Goal: Obtain resource: Obtain resource

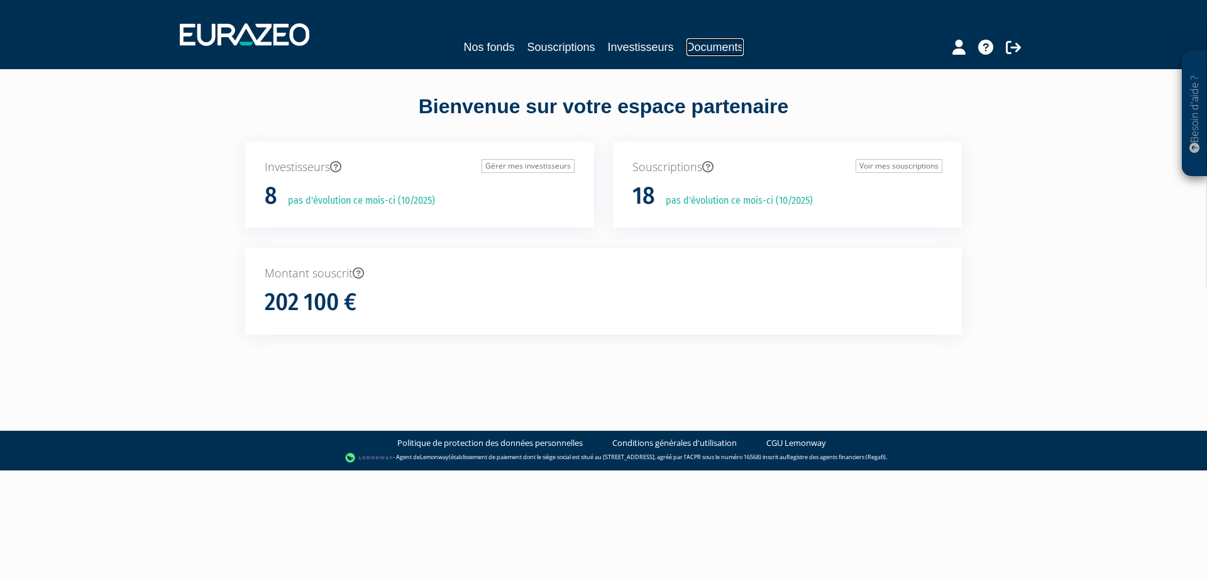
click at [723, 51] on link "Documents" at bounding box center [715, 47] width 57 height 18
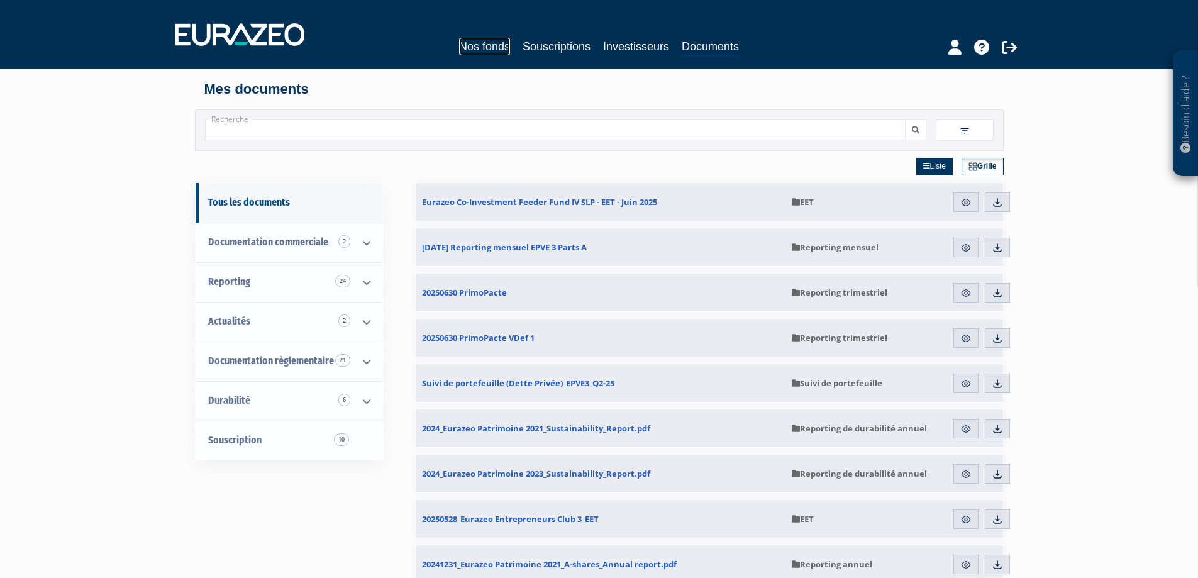
click at [499, 50] on link "Nos fonds" at bounding box center [484, 47] width 51 height 18
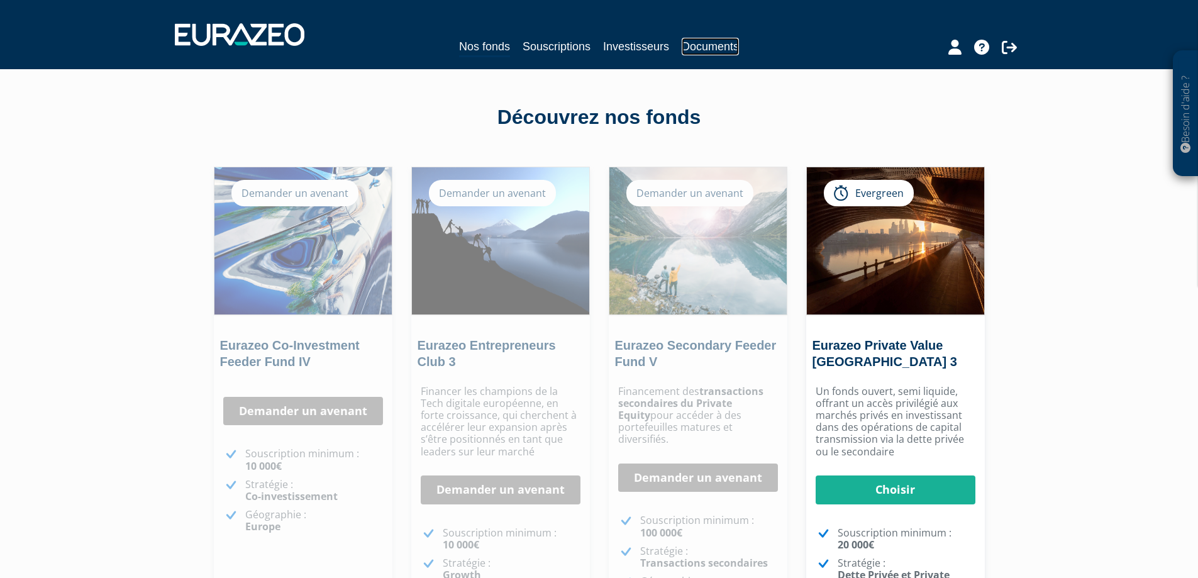
click at [698, 46] on link "Documents" at bounding box center [710, 47] width 57 height 18
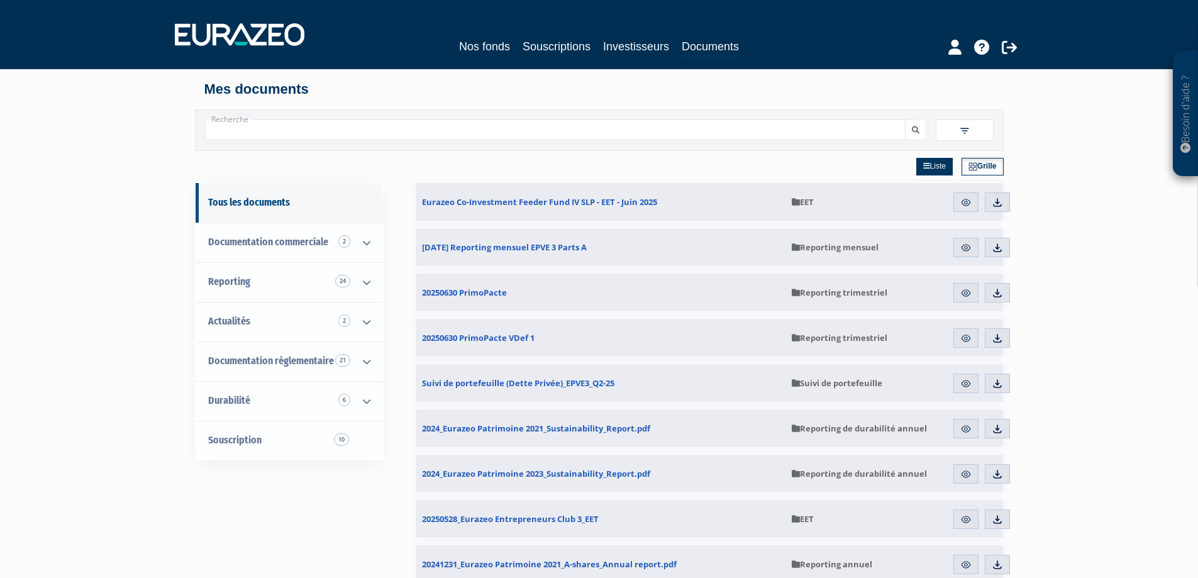
click at [336, 132] on input "Recherche" at bounding box center [555, 129] width 701 height 21
type input "primopacte"
click at [905, 119] on button "submit" at bounding box center [915, 129] width 21 height 21
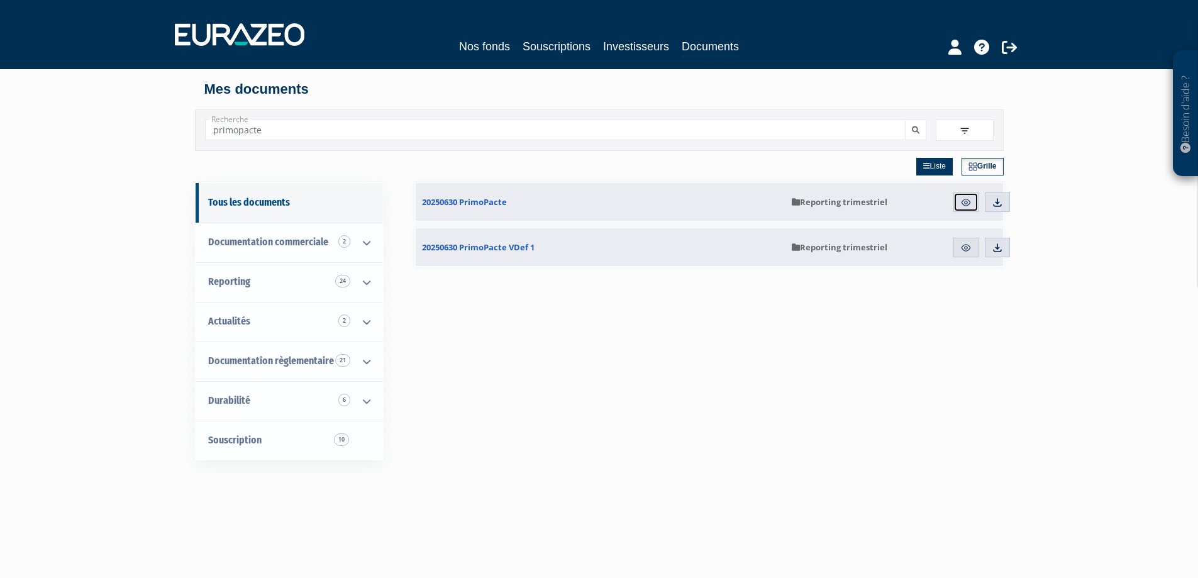
click at [961, 202] on img at bounding box center [965, 202] width 11 height 11
